Goal: Information Seeking & Learning: Learn about a topic

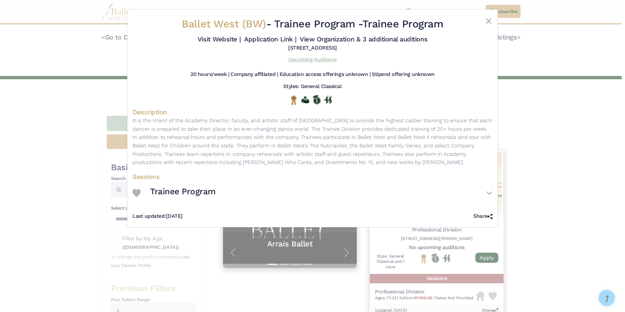
scroll to position [228, 0]
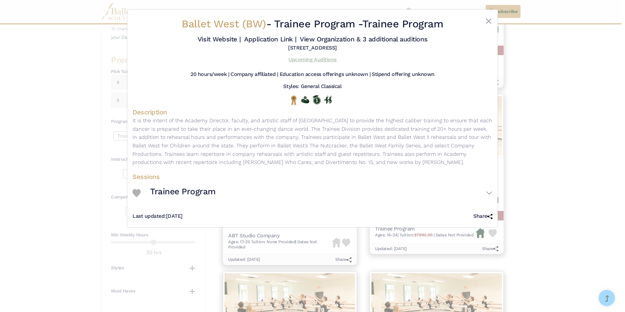
click at [328, 56] on link "Upcoming Auditions" at bounding box center [313, 59] width 48 height 6
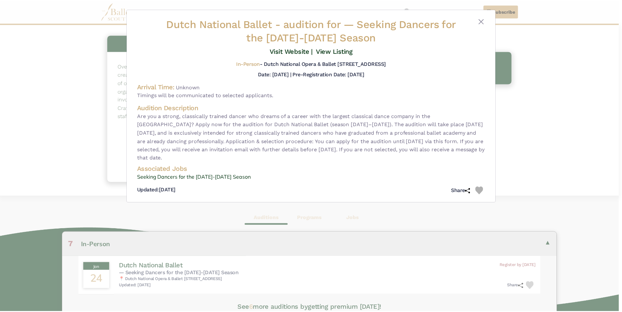
scroll to position [163, 0]
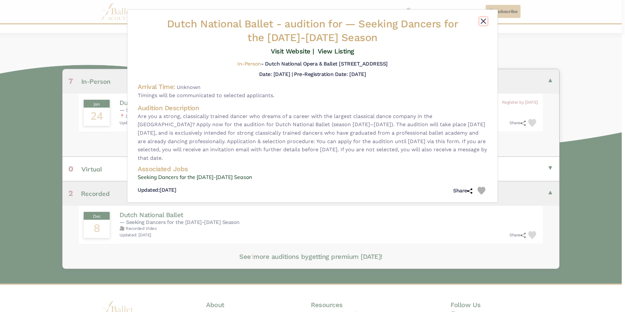
click at [484, 23] on button "Close" at bounding box center [484, 21] width 8 height 8
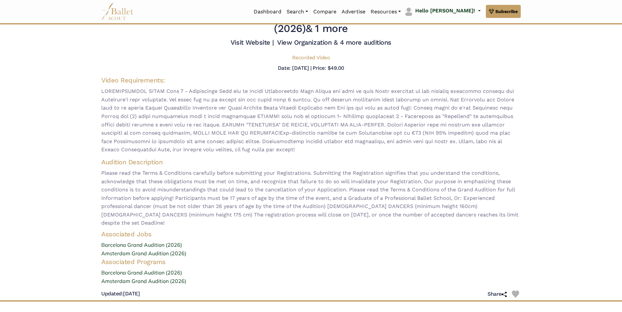
scroll to position [33, 0]
click at [183, 249] on link "Amsterdam Grand Audition (2026)" at bounding box center [311, 253] width 430 height 8
